Goal: Task Accomplishment & Management: Use online tool/utility

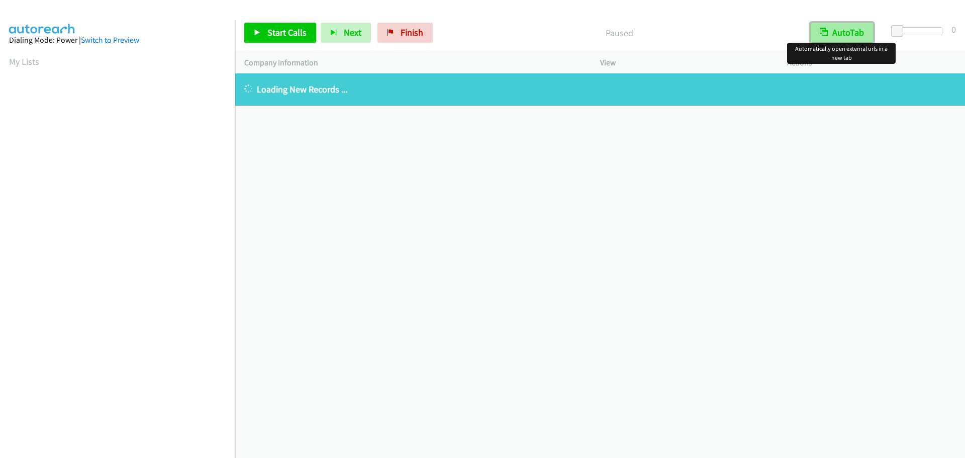
click at [847, 31] on button "AutoTab" at bounding box center [841, 33] width 63 height 20
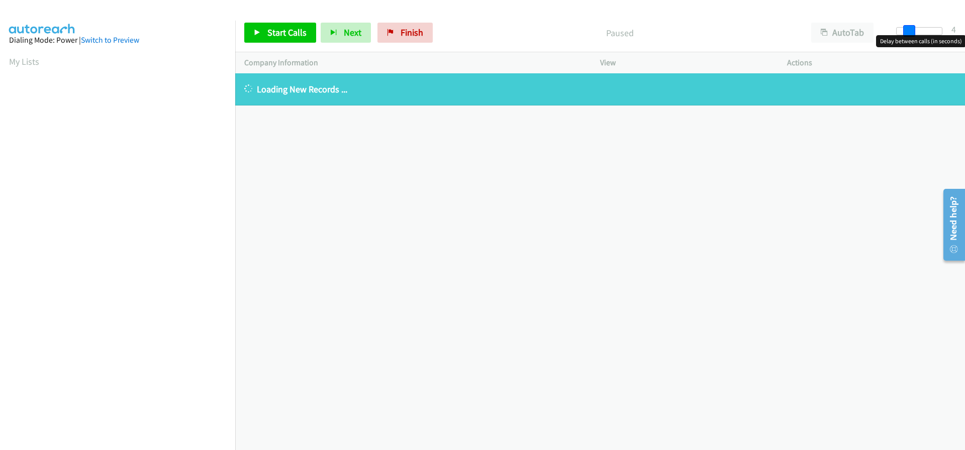
drag, startPoint x: 900, startPoint y: 32, endPoint x: 910, endPoint y: 35, distance: 10.5
click at [910, 35] on span at bounding box center [909, 31] width 12 height 12
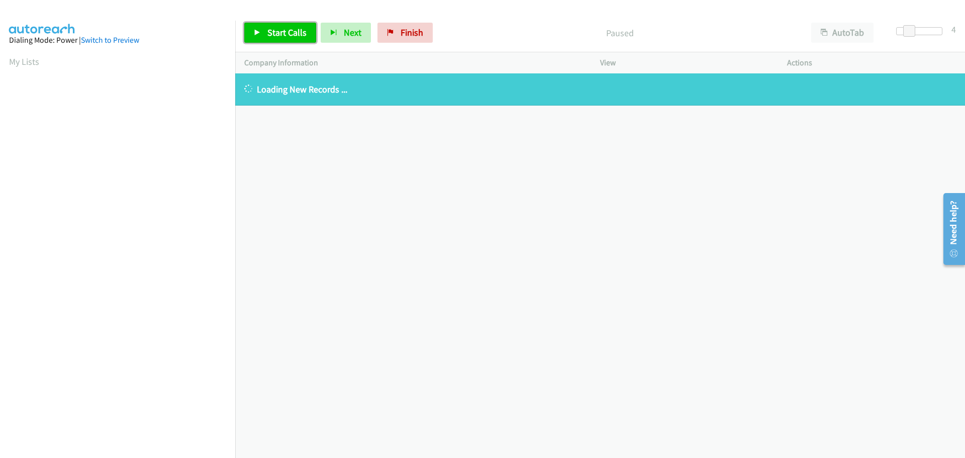
click at [282, 41] on link "Start Calls" at bounding box center [280, 33] width 72 height 20
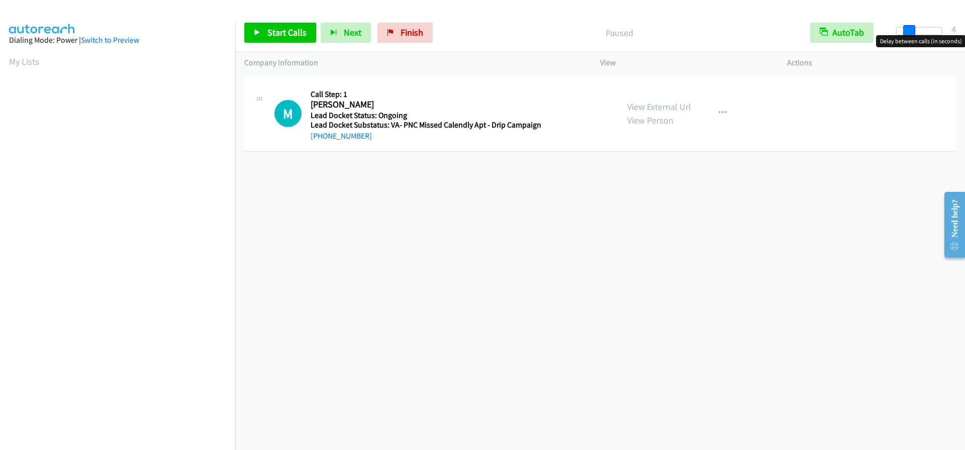
drag, startPoint x: 899, startPoint y: 31, endPoint x: 910, endPoint y: 31, distance: 11.1
click at [910, 31] on span at bounding box center [909, 31] width 12 height 12
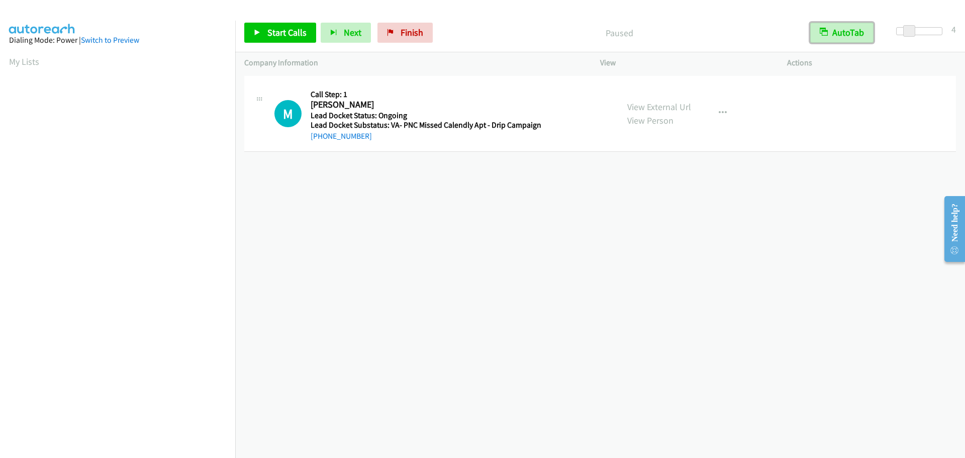
drag, startPoint x: 857, startPoint y: 31, endPoint x: 847, endPoint y: 32, distance: 10.2
click at [857, 31] on button "AutoTab" at bounding box center [841, 33] width 63 height 20
click at [281, 35] on span "Start Calls" at bounding box center [286, 33] width 39 height 12
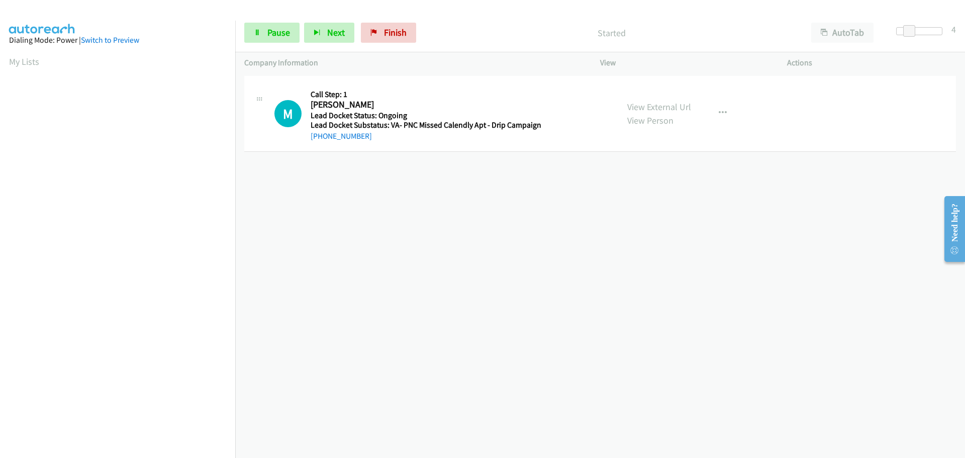
drag, startPoint x: 380, startPoint y: 137, endPoint x: 319, endPoint y: 141, distance: 61.0
click at [319, 141] on div "+1 671-777-2262" at bounding box center [426, 136] width 231 height 12
copy link "671-777-2262"
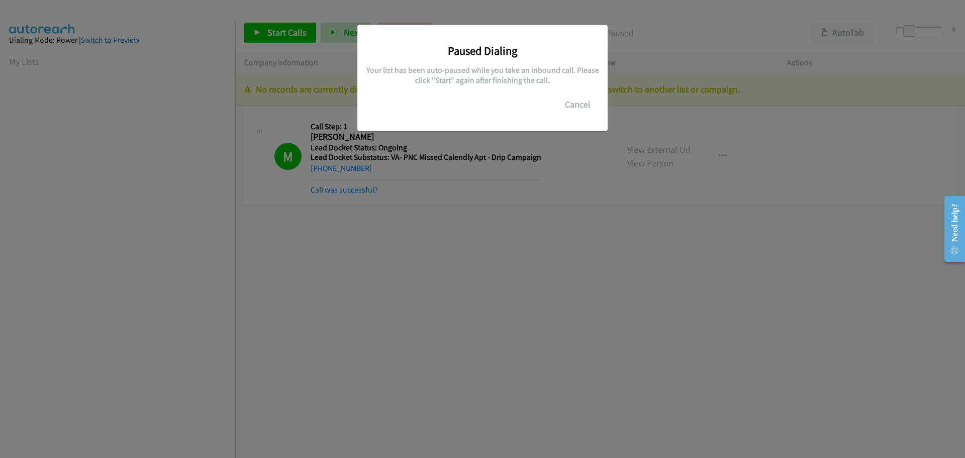
scroll to position [106, 0]
